Goal: Task Accomplishment & Management: Manage account settings

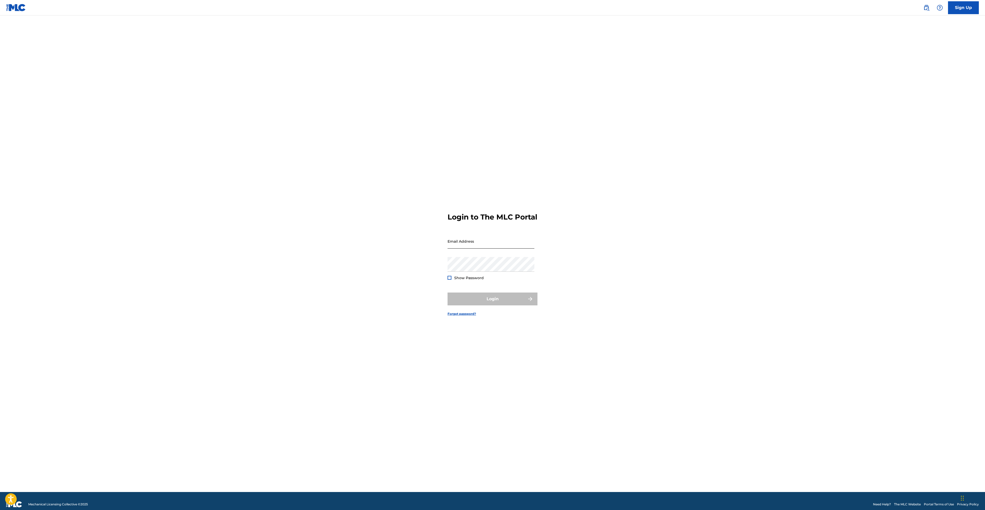
click at [472, 247] on input "Email Address" at bounding box center [491, 241] width 87 height 15
type input "[EMAIL_ADDRESS][DOMAIN_NAME]"
click at [482, 305] on button "Login" at bounding box center [493, 298] width 90 height 13
click at [482, 274] on input "Code" at bounding box center [491, 266] width 87 height 15
paste input "124143"
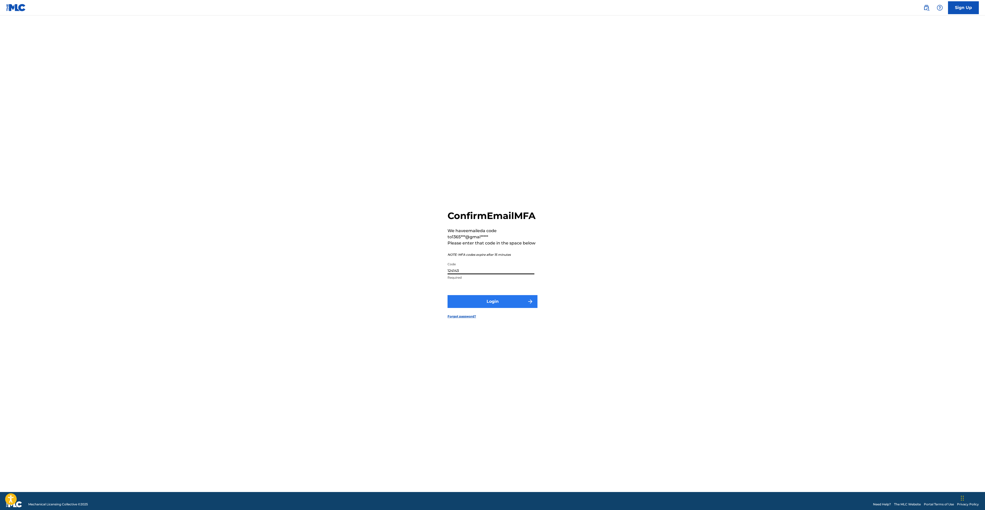
type input "124143"
click at [473, 308] on button "Login" at bounding box center [493, 301] width 90 height 13
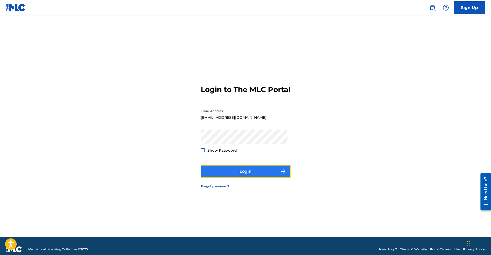
click at [254, 177] on button "Login" at bounding box center [246, 171] width 90 height 13
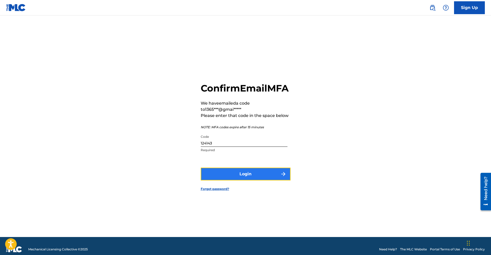
click at [246, 180] on button "Login" at bounding box center [246, 174] width 90 height 13
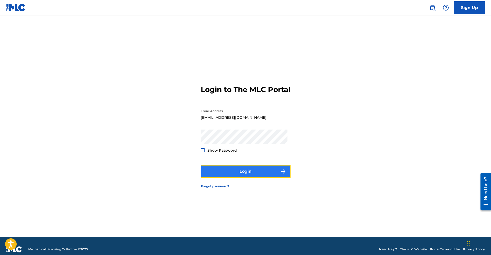
click at [236, 174] on button "Login" at bounding box center [246, 171] width 90 height 13
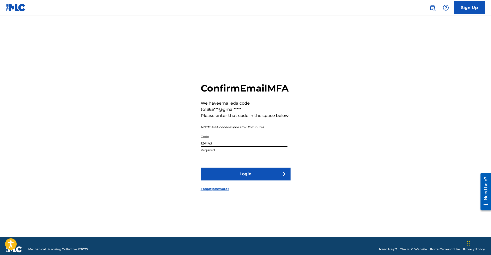
drag, startPoint x: 219, startPoint y: 151, endPoint x: 188, endPoint y: 148, distance: 31.7
click at [188, 148] on div "Confirm Email MFA We have emailed a code to 1365***@gmai***** Please enter that…" at bounding box center [246, 132] width 360 height 209
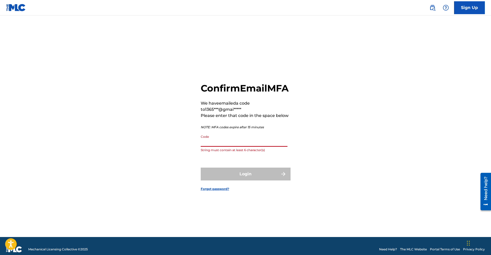
paste input "124143"
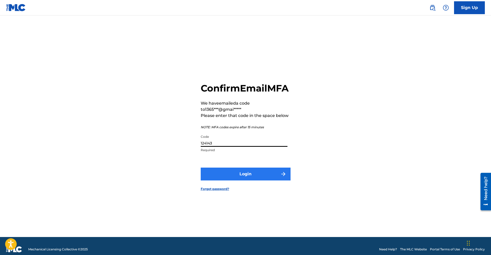
type input "124143"
click at [246, 180] on button "Login" at bounding box center [246, 174] width 90 height 13
